Goal: Transaction & Acquisition: Book appointment/travel/reservation

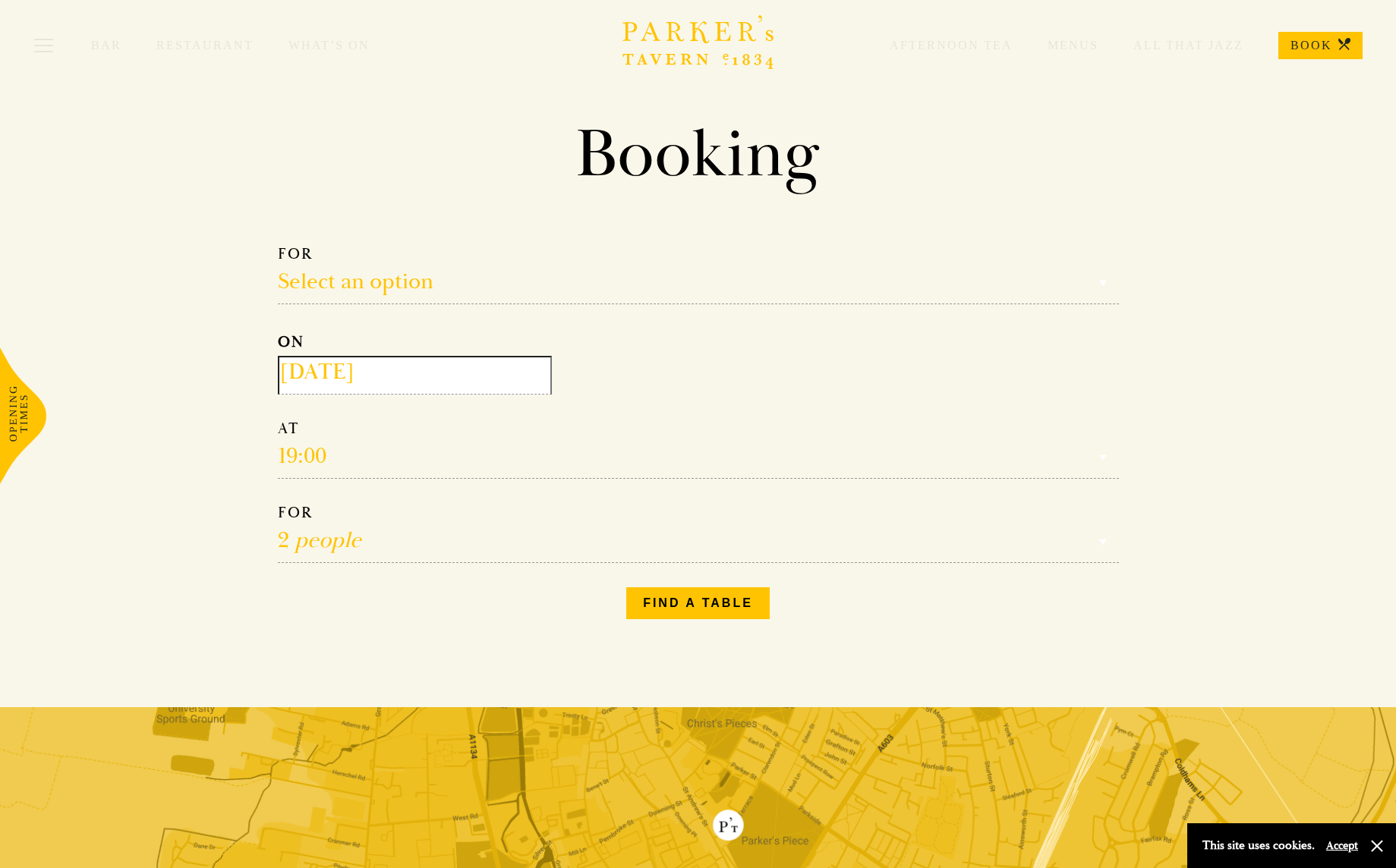
click at [440, 370] on input "[DATE]" at bounding box center [415, 375] width 274 height 39
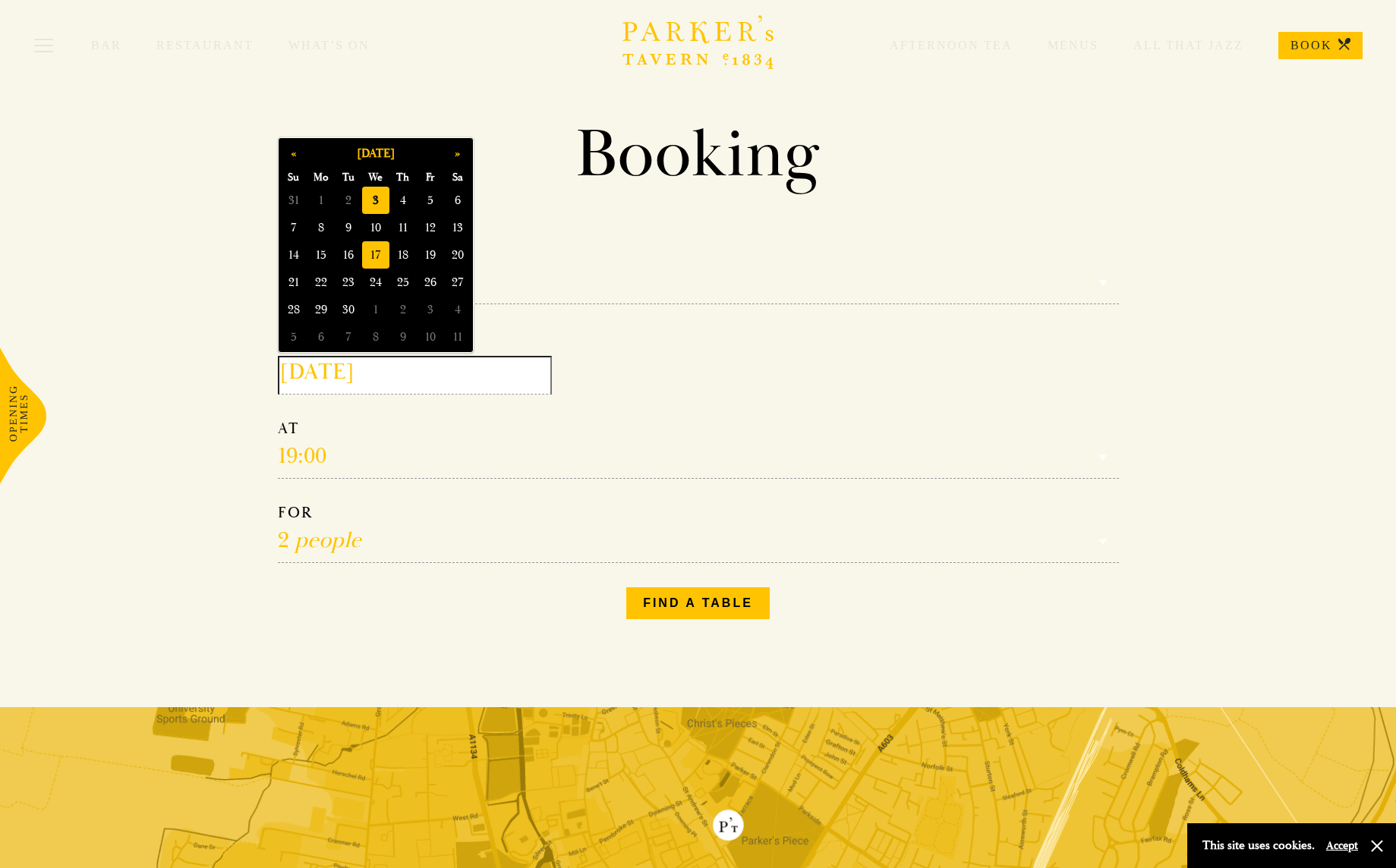
click at [379, 259] on span "17" at bounding box center [376, 255] width 27 height 27
type input "[DATE]"
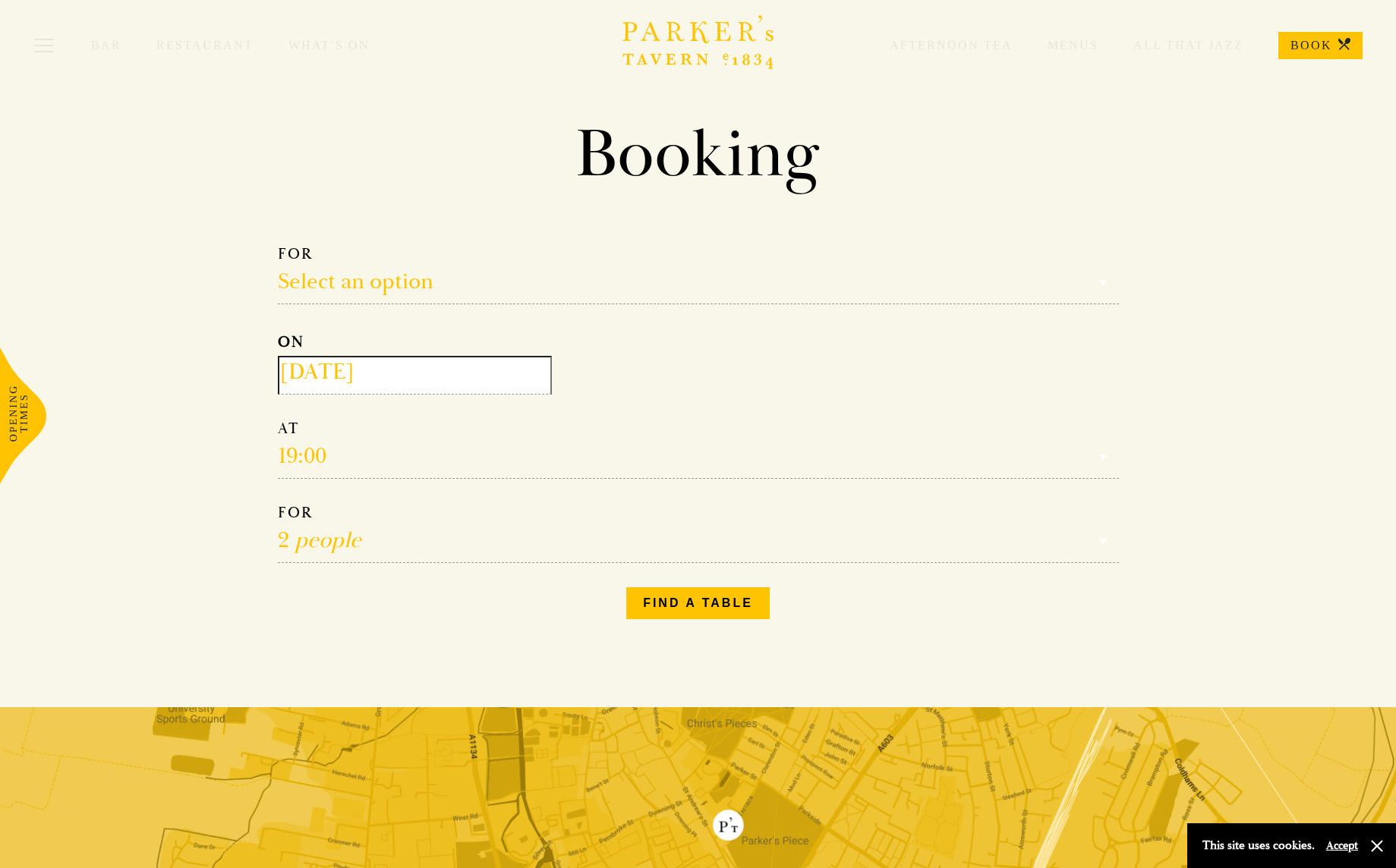
click at [285, 454] on select "Reservation time" at bounding box center [698, 448] width 841 height 60
click at [319, 456] on select "Reservation time" at bounding box center [698, 448] width 841 height 60
click at [417, 285] on select "Select an option Lunch Dinner Afternoon Tea" at bounding box center [698, 274] width 841 height 60
select select "134868"
click at [278, 245] on select "Select an option Lunch Dinner Afternoon Tea" at bounding box center [698, 274] width 841 height 60
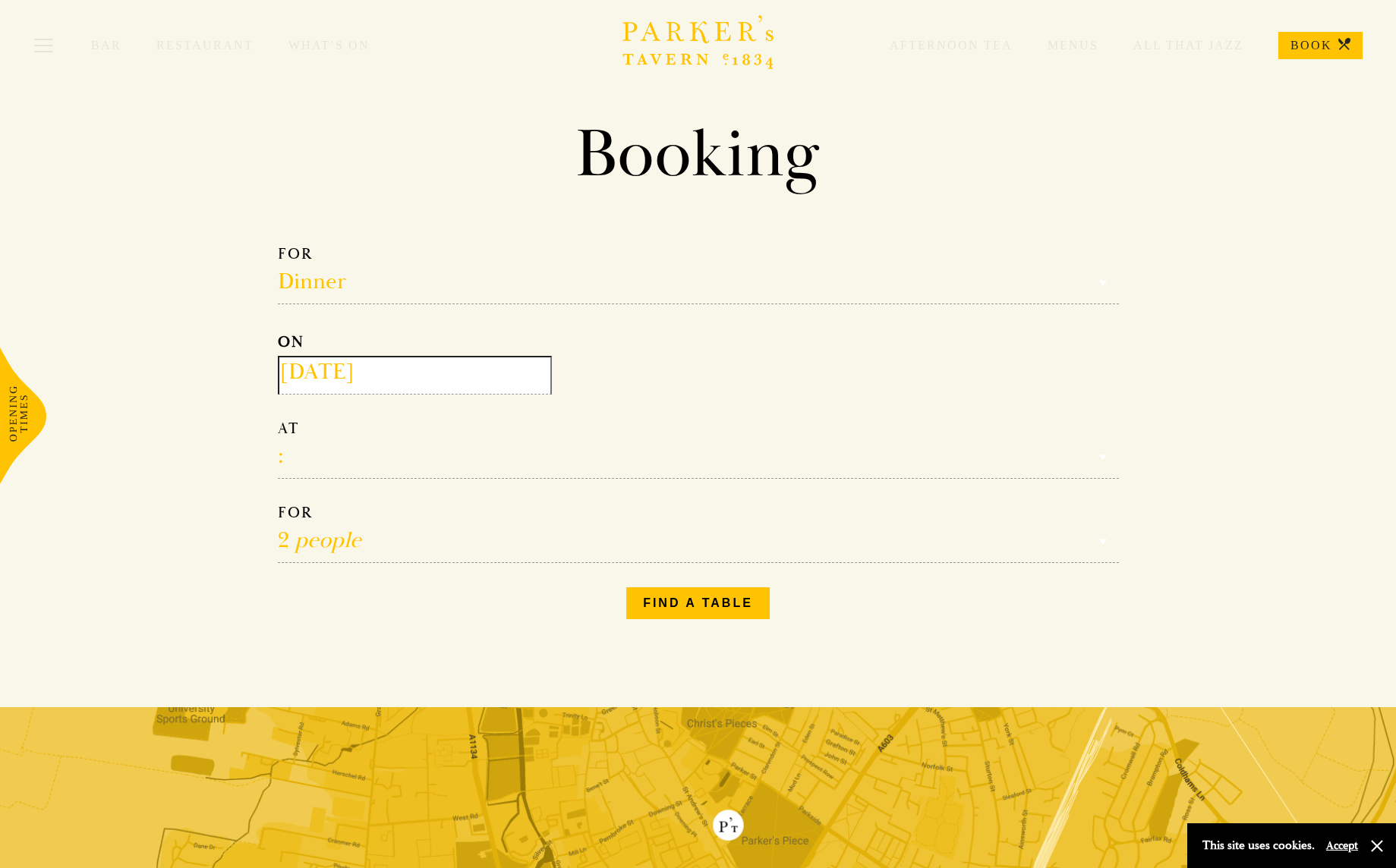
click at [307, 449] on select "17:00 18:00 18:30 19:00 19:30 20:00 20:30 21:00 21:30" at bounding box center [698, 448] width 841 height 60
click at [278, 419] on select "17:00 18:00 18:30 19:00 19:30 20:00 20:30 21:00 21:30" at bounding box center [698, 448] width 841 height 60
click at [336, 464] on select "17:00 18:00 18:30 19:00 19:30 20:00 20:30 21:00 21:30" at bounding box center [698, 448] width 841 height 60
select select "18:30"
click at [278, 419] on select "17:00 18:00 18:30 19:00 19:30 20:00 20:30 21:00 21:30" at bounding box center [698, 448] width 841 height 60
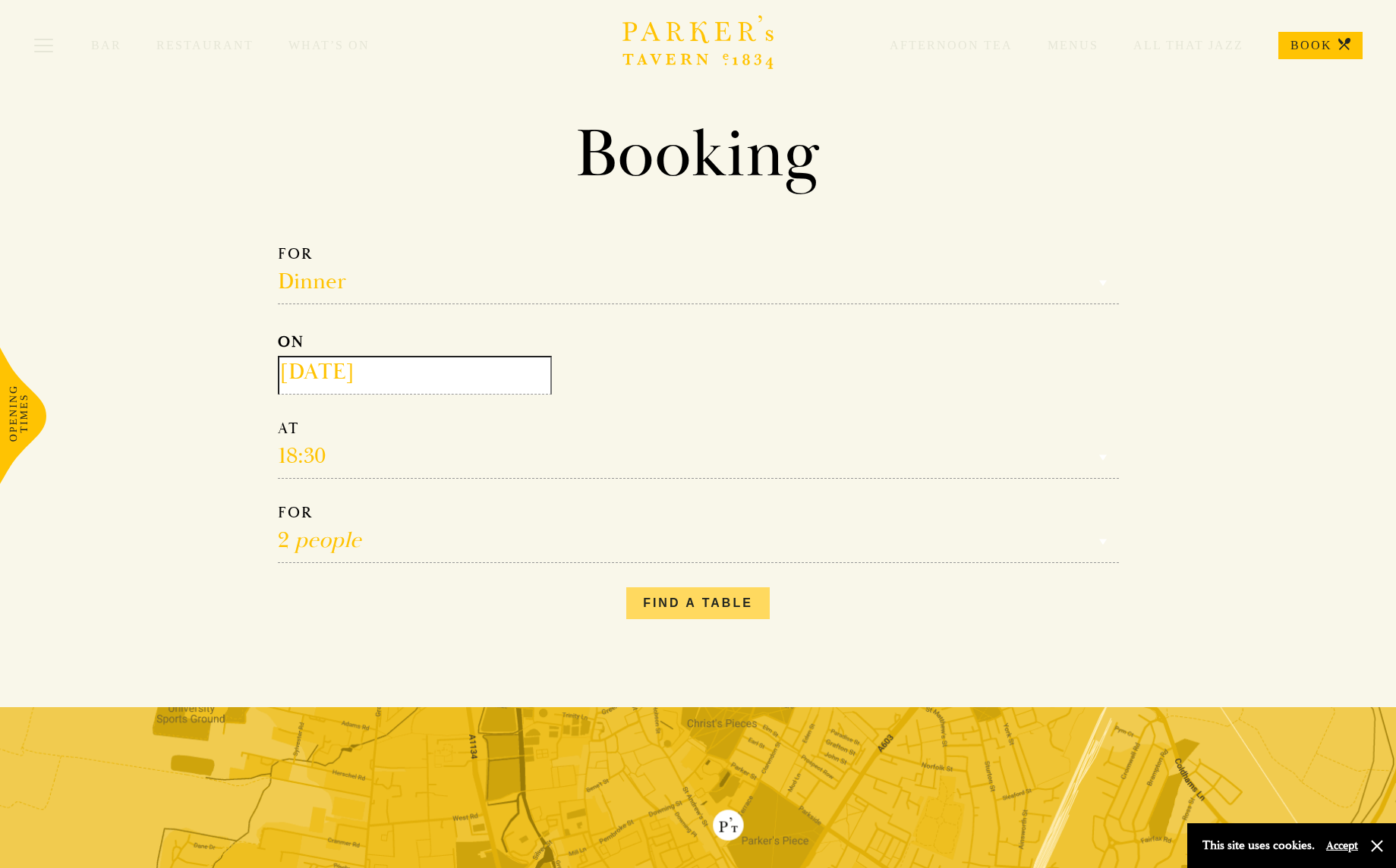
click at [705, 606] on button "Find a table" at bounding box center [698, 604] width 144 height 32
